Goal: Transaction & Acquisition: Book appointment/travel/reservation

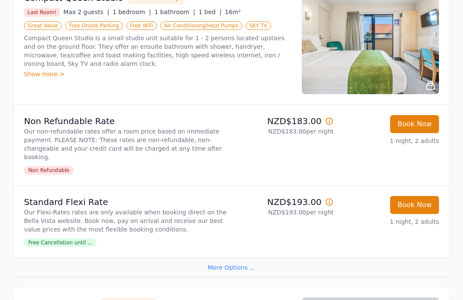
scroll to position [194, 0]
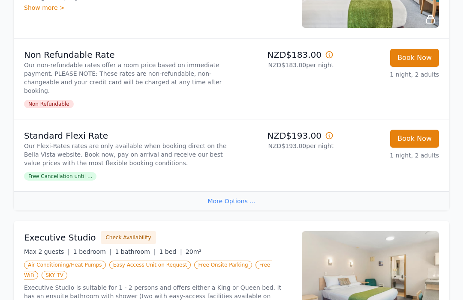
click at [234, 202] on div "More Options ..." at bounding box center [231, 201] width 435 height 19
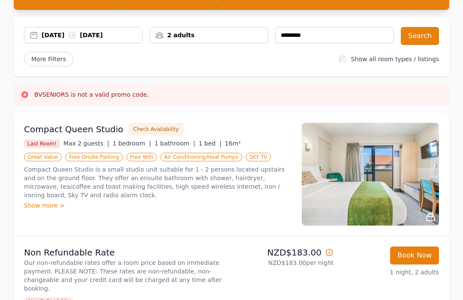
scroll to position [0, 0]
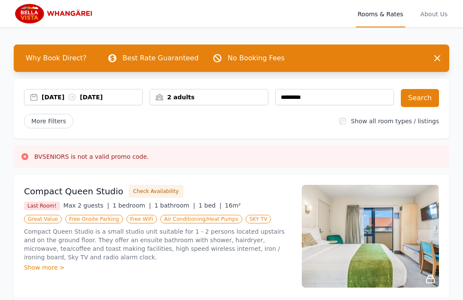
click at [69, 100] on div "[DATE] [DATE]" at bounding box center [92, 97] width 101 height 9
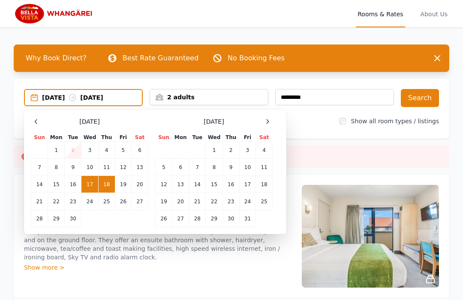
click at [106, 186] on td "18" at bounding box center [106, 184] width 17 height 17
click at [123, 184] on td "19" at bounding box center [123, 184] width 16 height 17
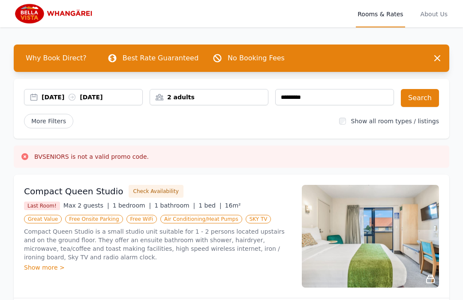
click at [417, 101] on button "Search" at bounding box center [420, 98] width 38 height 18
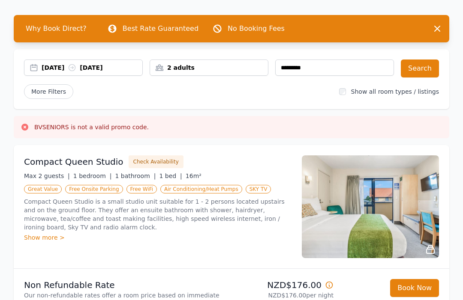
scroll to position [28, 0]
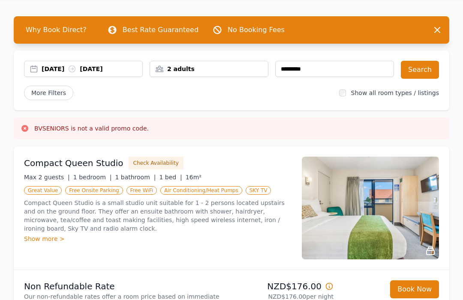
click at [72, 70] on div "[DATE] [DATE]" at bounding box center [92, 69] width 101 height 9
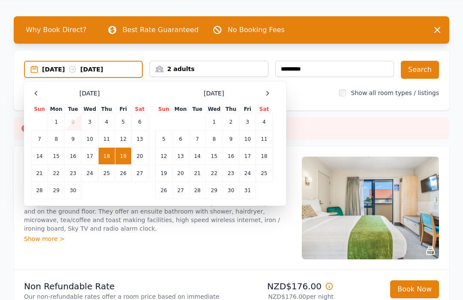
scroll to position [28, 0]
click at [92, 158] on td "17" at bounding box center [89, 156] width 17 height 17
click at [112, 160] on td "18" at bounding box center [106, 156] width 17 height 17
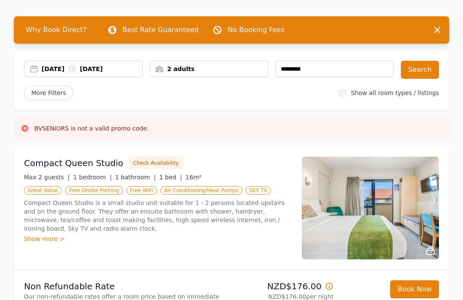
click at [422, 70] on button "Search" at bounding box center [420, 70] width 38 height 18
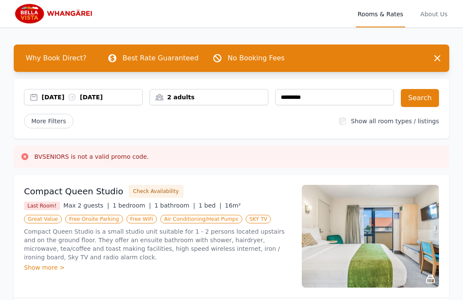
click at [51, 102] on div "17 Sep 2025 18 Sep 2025" at bounding box center [83, 97] width 119 height 16
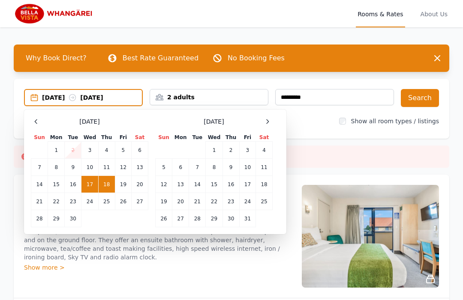
click at [109, 187] on td "18" at bounding box center [106, 184] width 17 height 17
click at [127, 182] on td "19" at bounding box center [123, 184] width 16 height 17
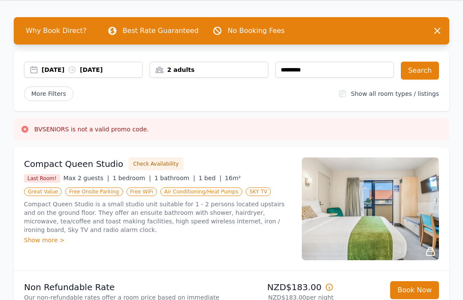
click at [421, 75] on button "Search" at bounding box center [420, 71] width 38 height 18
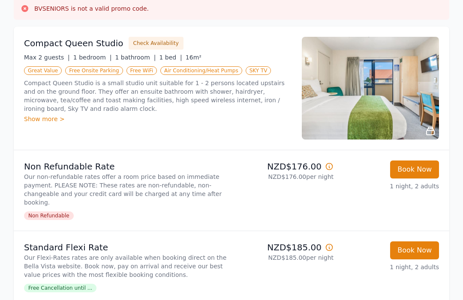
click at [332, 166] on icon at bounding box center [329, 167] width 6 height 6
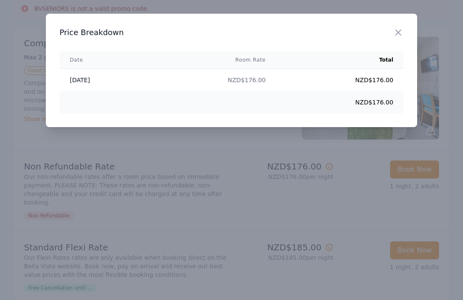
click at [402, 30] on icon "button" at bounding box center [398, 32] width 10 height 10
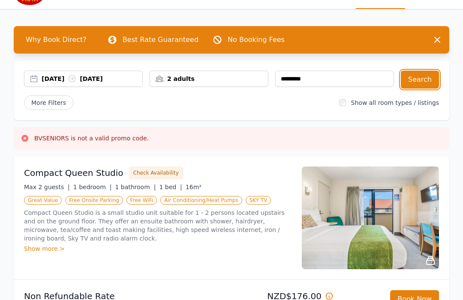
scroll to position [0, 0]
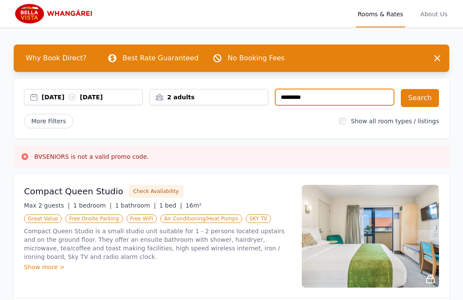
click at [334, 96] on input "*********" at bounding box center [334, 97] width 119 height 16
type input "*"
click at [76, 99] on icon at bounding box center [72, 97] width 9 height 9
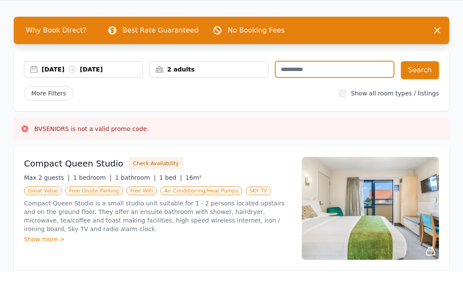
click at [66, 93] on div "18 Sep 2025 19 Sep 2025" at bounding box center [92, 97] width 101 height 9
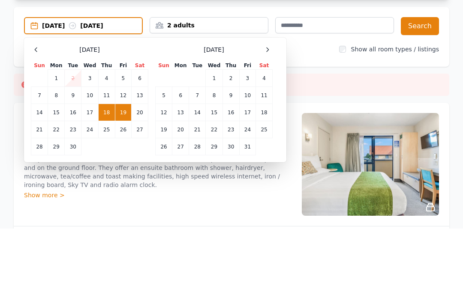
click at [89, 176] on td "17" at bounding box center [89, 184] width 17 height 17
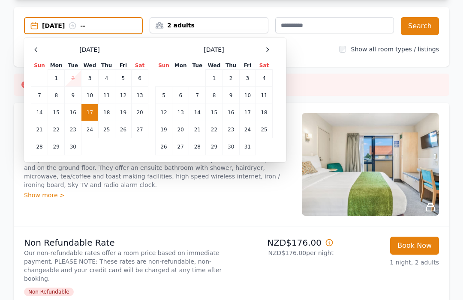
click at [423, 27] on button "Search" at bounding box center [420, 26] width 38 height 18
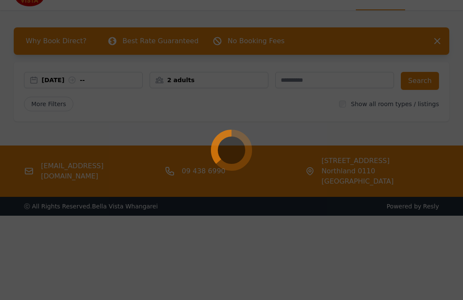
scroll to position [0, 0]
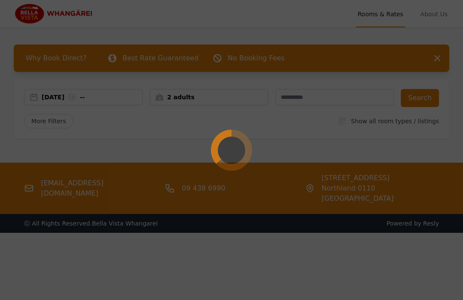
click at [110, 111] on div at bounding box center [231, 150] width 463 height 300
click at [311, 154] on div at bounding box center [231, 150] width 463 height 300
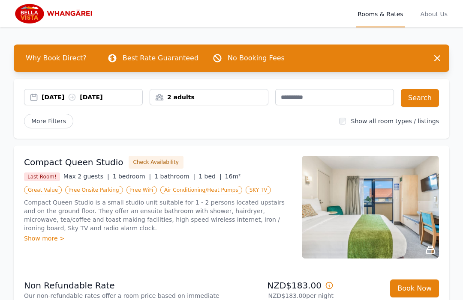
click at [436, 20] on span "About Us" at bounding box center [433, 13] width 30 height 27
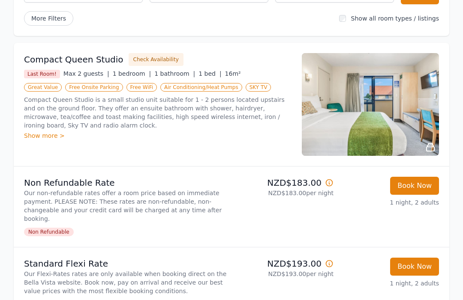
scroll to position [103, 0]
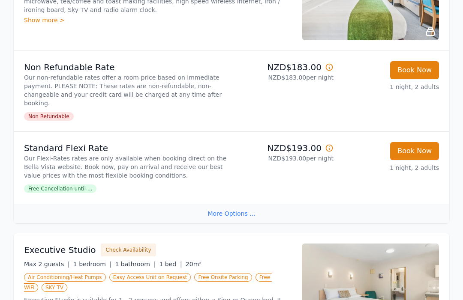
click at [243, 213] on div "More Options ..." at bounding box center [231, 213] width 435 height 19
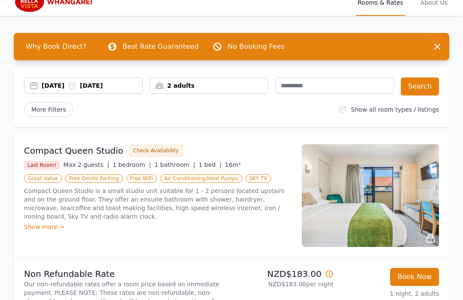
scroll to position [0, 0]
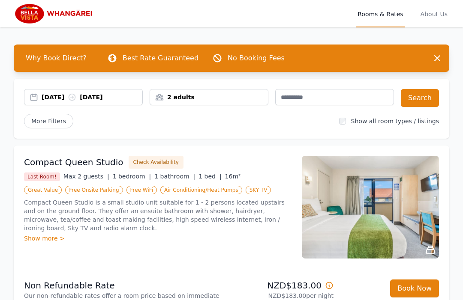
click at [60, 97] on div "[DATE] [DATE]" at bounding box center [92, 97] width 101 height 9
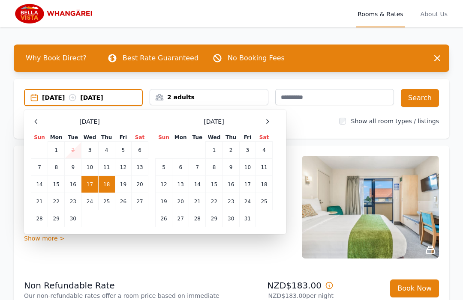
click at [105, 188] on td "18" at bounding box center [106, 184] width 17 height 17
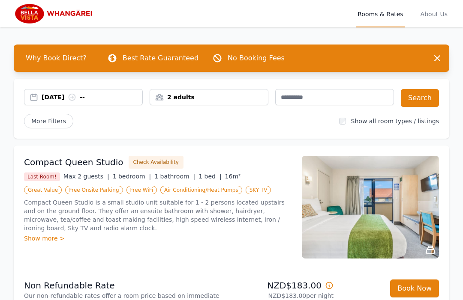
click at [421, 95] on button "Search" at bounding box center [420, 98] width 38 height 18
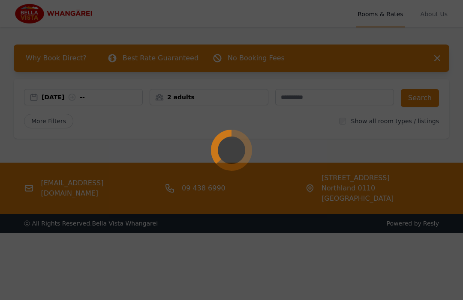
click at [111, 104] on div at bounding box center [231, 150] width 463 height 300
click at [364, 130] on div at bounding box center [231, 150] width 463 height 300
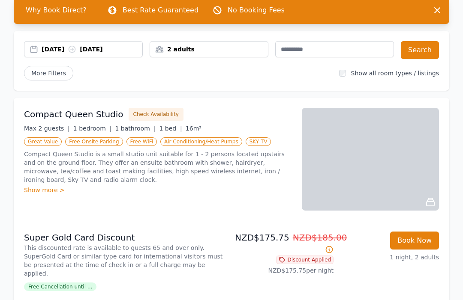
scroll to position [51, 0]
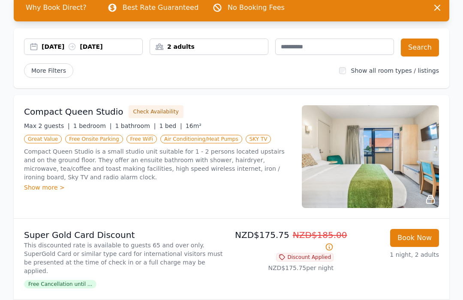
click at [319, 259] on span "Discount Applied" at bounding box center [304, 257] width 57 height 9
click at [333, 247] on icon at bounding box center [329, 247] width 9 height 9
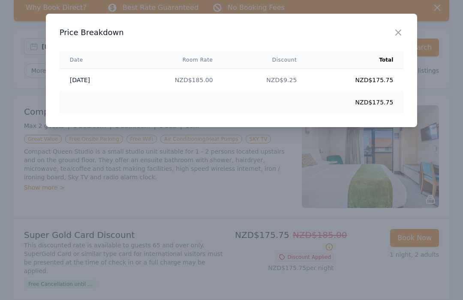
click at [355, 263] on div at bounding box center [231, 150] width 463 height 300
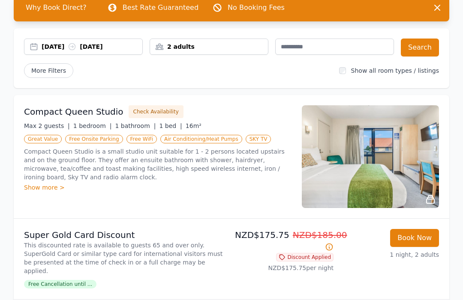
click at [287, 261] on span "Discount Applied" at bounding box center [304, 257] width 57 height 9
click at [332, 243] on icon at bounding box center [329, 247] width 9 height 9
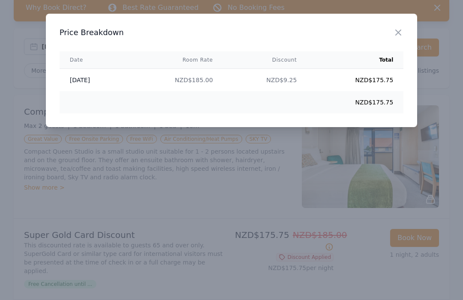
click at [239, 290] on div at bounding box center [231, 150] width 463 height 300
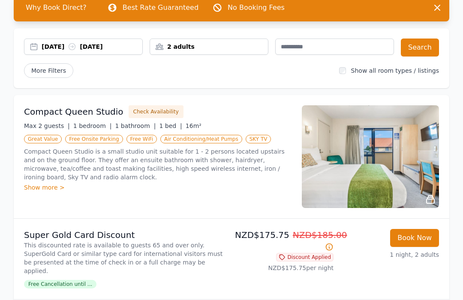
click at [295, 258] on span "Discount Applied" at bounding box center [304, 257] width 57 height 9
click at [302, 260] on span "Discount Applied" at bounding box center [304, 257] width 57 height 9
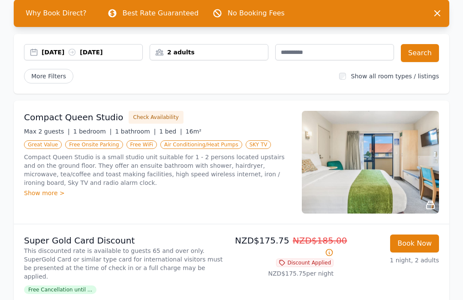
scroll to position [0, 0]
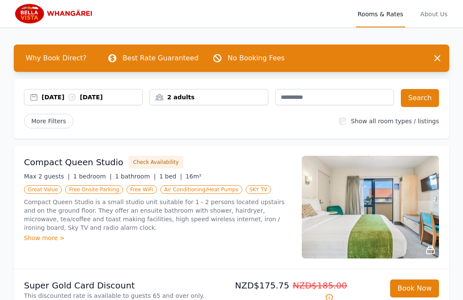
click at [51, 96] on div "[DATE] [DATE]" at bounding box center [92, 97] width 101 height 9
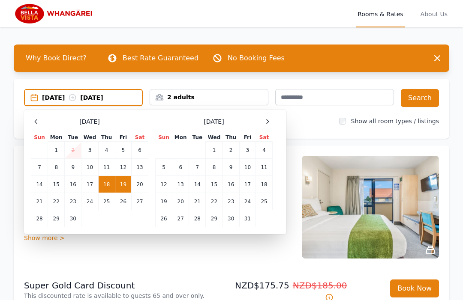
click at [90, 186] on td "17" at bounding box center [89, 184] width 17 height 17
click at [108, 186] on td "18" at bounding box center [106, 184] width 17 height 17
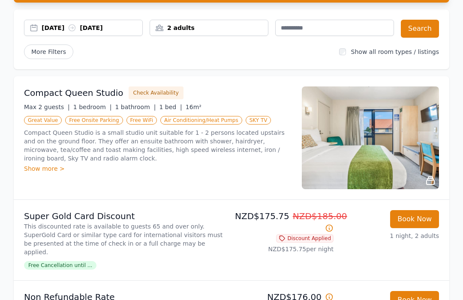
click at [421, 27] on button "Search" at bounding box center [420, 29] width 38 height 18
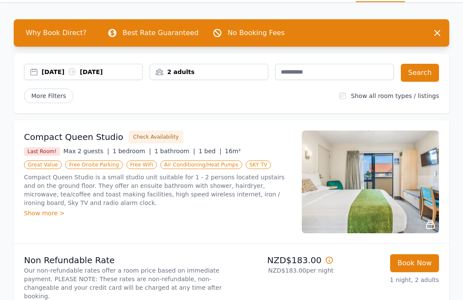
scroll to position [26, 0]
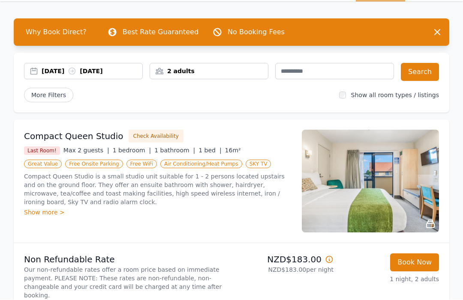
click at [56, 96] on span "More Filters" at bounding box center [48, 95] width 49 height 15
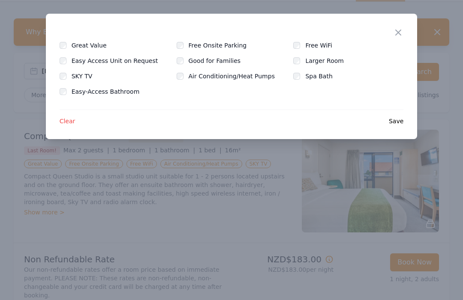
click at [396, 26] on div "Close" at bounding box center [405, 27] width 24 height 27
click at [400, 36] on icon "button" at bounding box center [398, 32] width 10 height 10
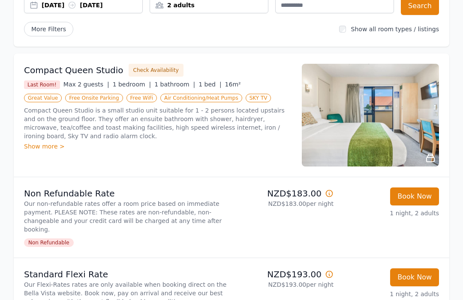
scroll to position [0, 0]
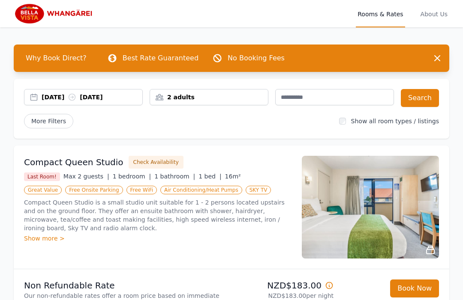
click at [68, 98] on div "[DATE] [DATE]" at bounding box center [92, 97] width 101 height 9
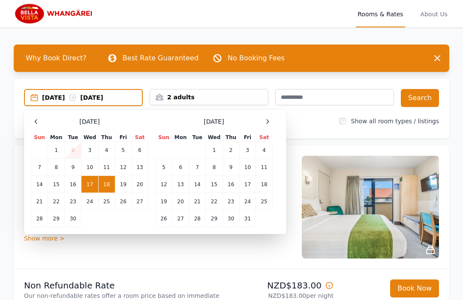
click at [108, 183] on td "18" at bounding box center [106, 184] width 17 height 17
click at [126, 184] on td "19" at bounding box center [123, 184] width 16 height 17
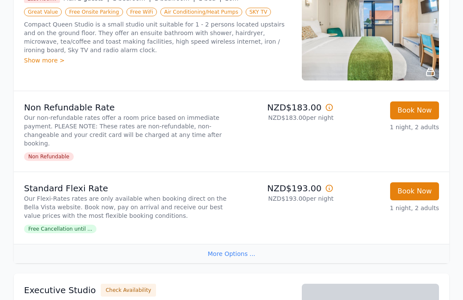
scroll to position [177, 0]
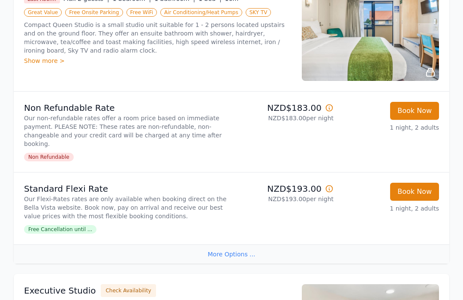
click at [332, 106] on icon at bounding box center [329, 108] width 9 height 9
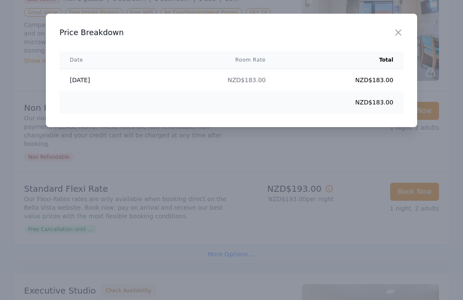
click at [351, 194] on div at bounding box center [231, 150] width 463 height 300
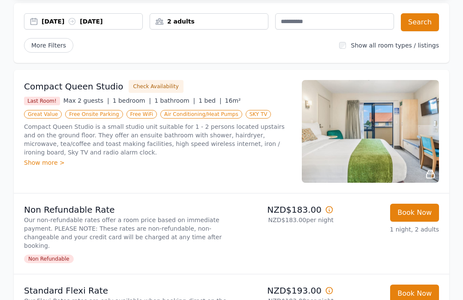
scroll to position [0, 0]
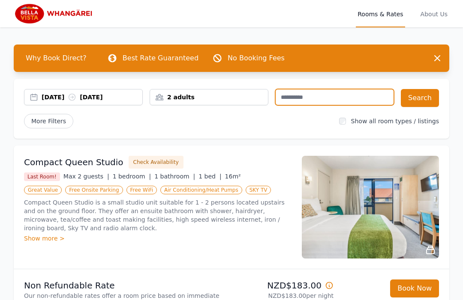
click at [328, 100] on input "text" at bounding box center [334, 97] width 119 height 16
type input "********"
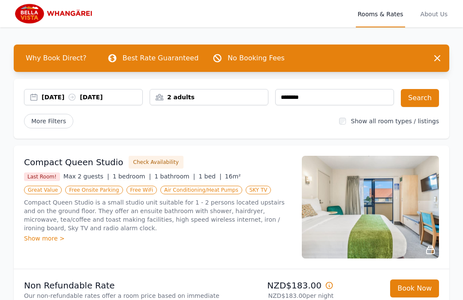
click at [425, 99] on button "Search" at bounding box center [420, 98] width 38 height 18
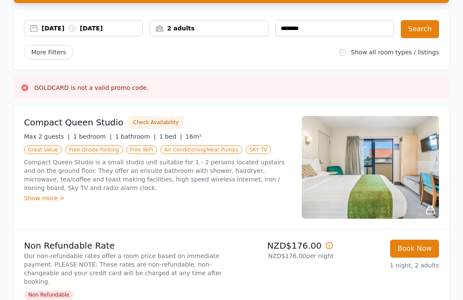
scroll to position [66, 0]
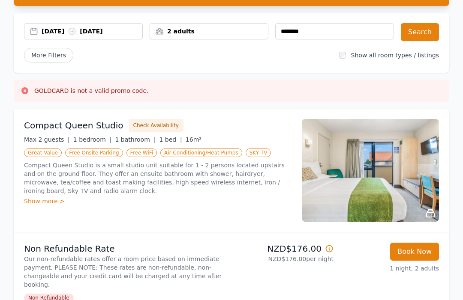
click at [60, 33] on div "18 Sep 2025 19 Sep 2025" at bounding box center [92, 31] width 101 height 9
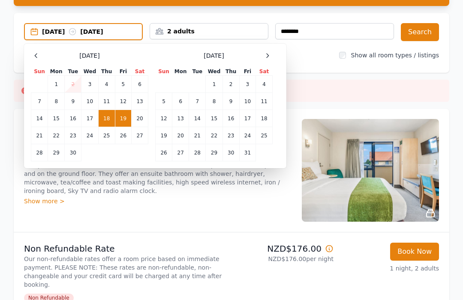
scroll to position [66, 0]
click at [91, 119] on td "17" at bounding box center [89, 118] width 17 height 17
click at [109, 120] on td "18" at bounding box center [106, 118] width 17 height 17
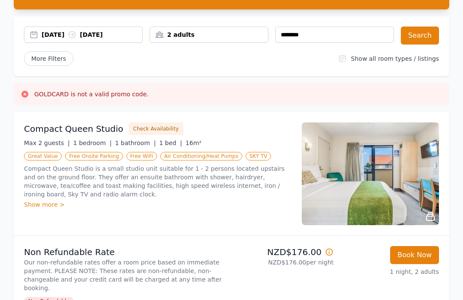
click at [422, 33] on button "Search" at bounding box center [420, 36] width 38 height 18
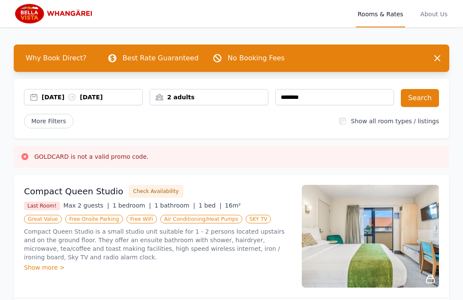
click at [54, 97] on div "17 Sep 2025 18 Sep 2025" at bounding box center [92, 97] width 101 height 9
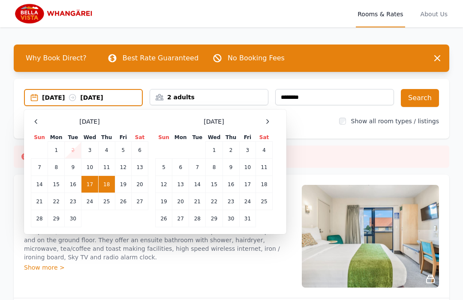
click at [126, 186] on td "19" at bounding box center [123, 184] width 16 height 17
click at [142, 185] on td "20" at bounding box center [140, 184] width 17 height 17
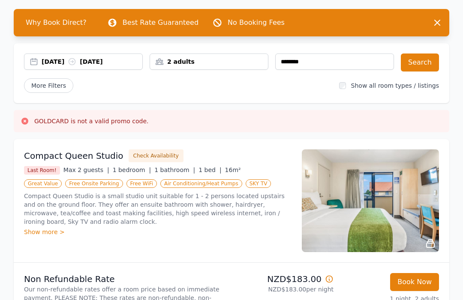
scroll to position [30, 0]
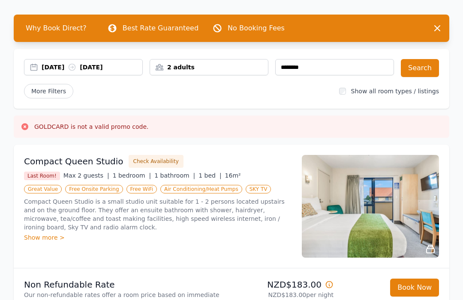
click at [123, 75] on div "19 Sep 2025 20 Sep 2025" at bounding box center [83, 68] width 119 height 16
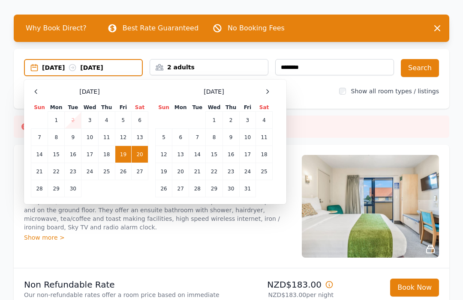
scroll to position [30, 0]
click at [143, 153] on td "20" at bounding box center [140, 154] width 17 height 17
click at [41, 175] on td "21" at bounding box center [39, 171] width 17 height 17
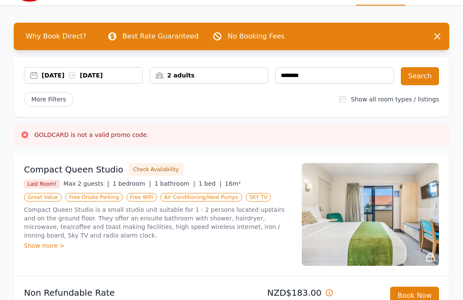
scroll to position [0, 0]
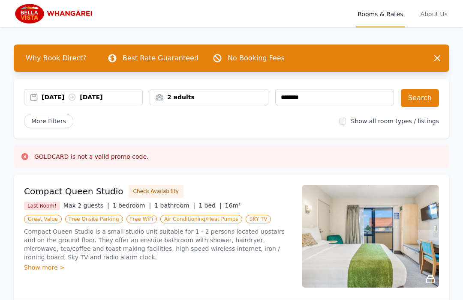
click at [65, 98] on div "20 Sep 2025 21 Sep 2025" at bounding box center [92, 97] width 101 height 9
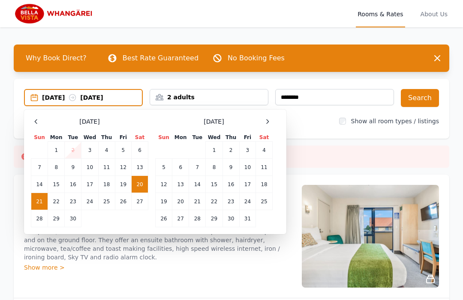
click at [201, 187] on td "14" at bounding box center [197, 184] width 17 height 17
click at [218, 188] on td "15" at bounding box center [214, 184] width 17 height 17
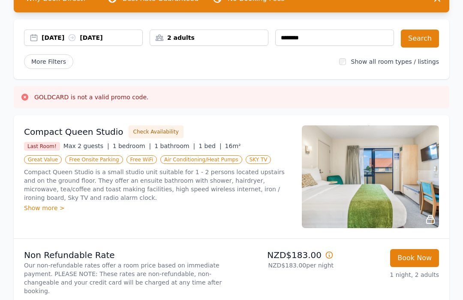
scroll to position [52, 0]
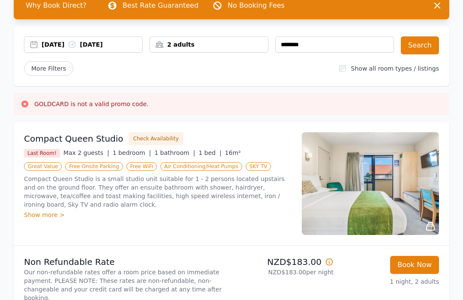
click at [52, 47] on div "14 Oct 2025 15 Oct 2025" at bounding box center [92, 45] width 101 height 9
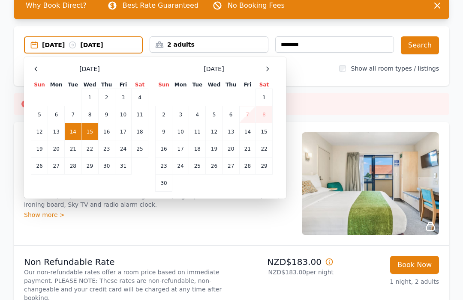
scroll to position [53, 0]
click at [39, 70] on icon at bounding box center [36, 69] width 7 height 7
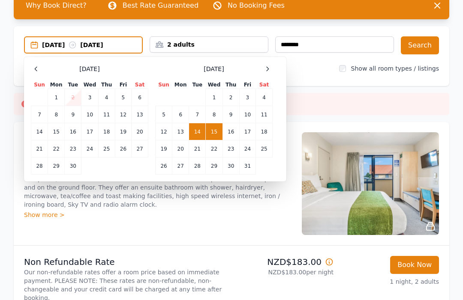
click at [90, 134] on td "17" at bounding box center [89, 131] width 17 height 17
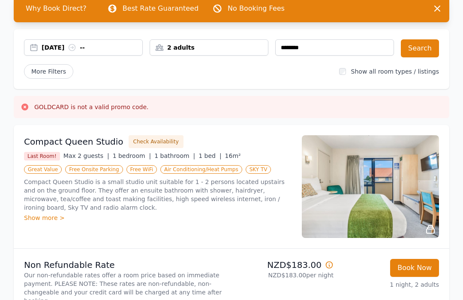
scroll to position [0, 0]
